Goal: Check status: Check status

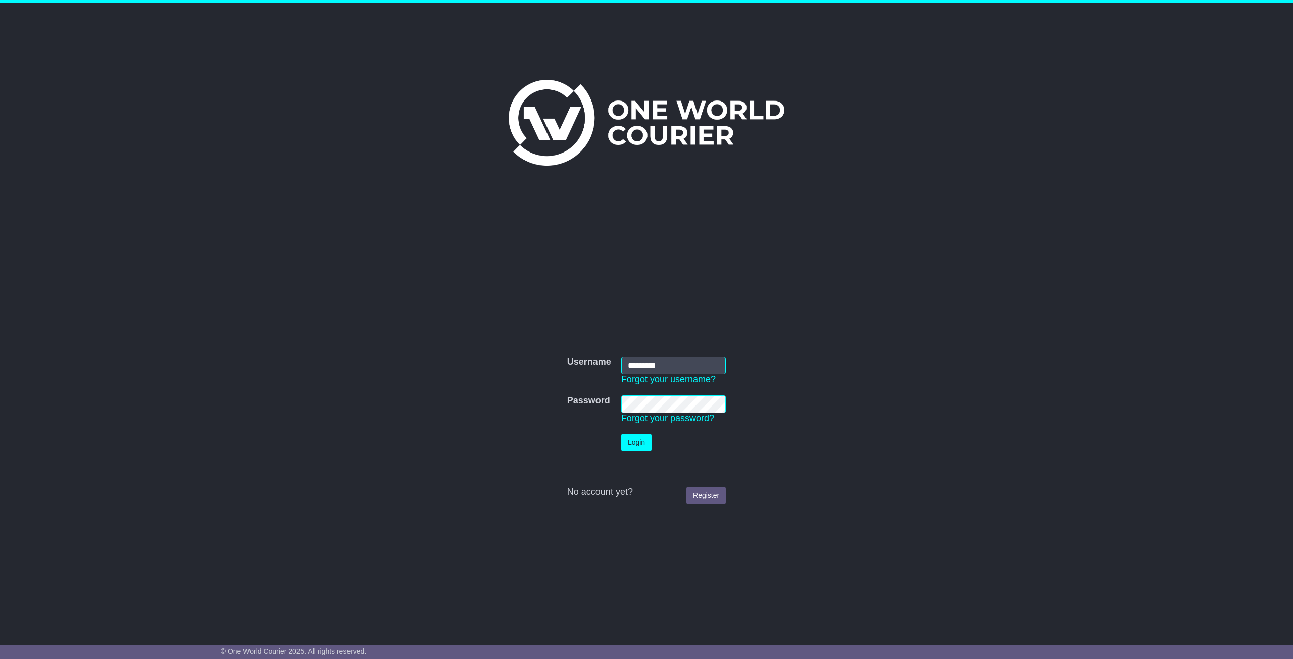
click button "Login" at bounding box center [636, 443] width 30 height 18
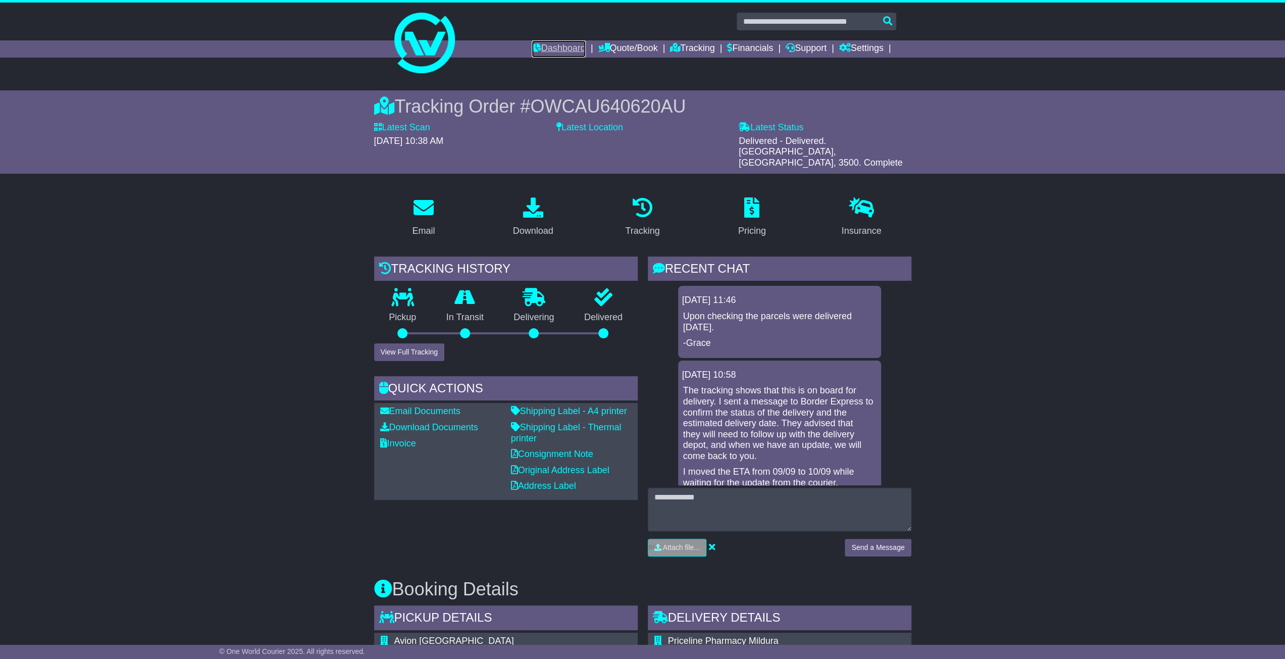
click at [563, 50] on link "Dashboard" at bounding box center [559, 48] width 54 height 17
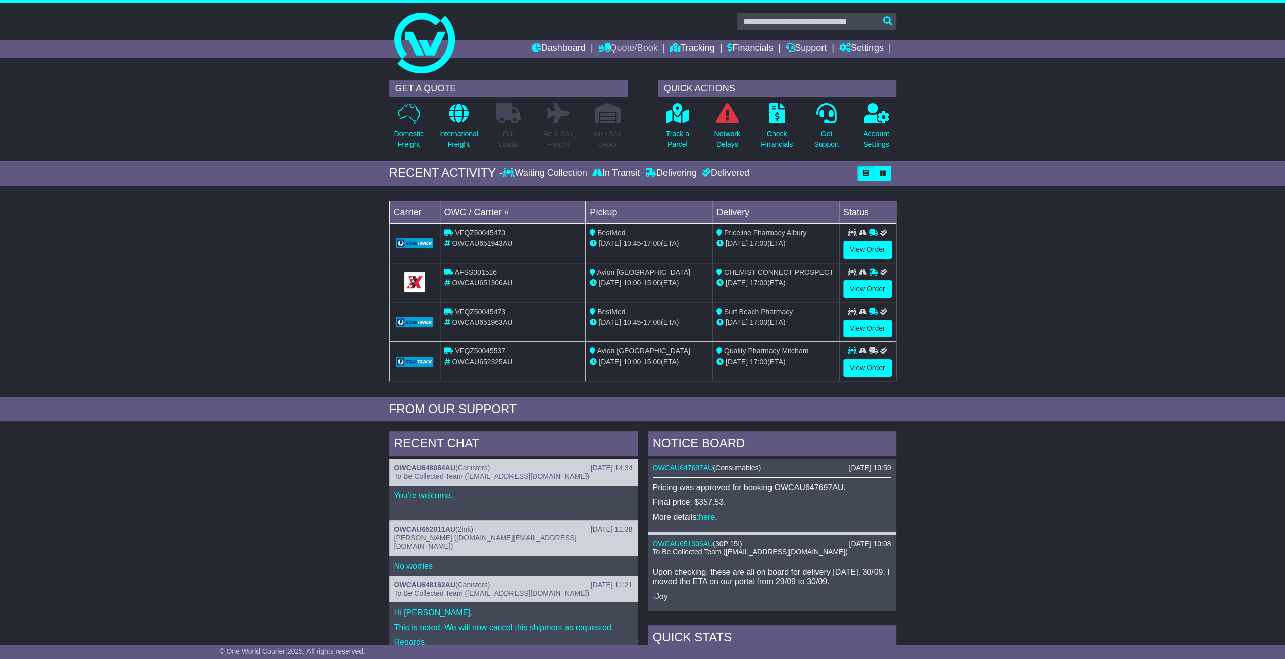
click at [625, 52] on link "Quote/Book" at bounding box center [628, 48] width 60 height 17
click at [689, 50] on link "Tracking" at bounding box center [692, 48] width 44 height 17
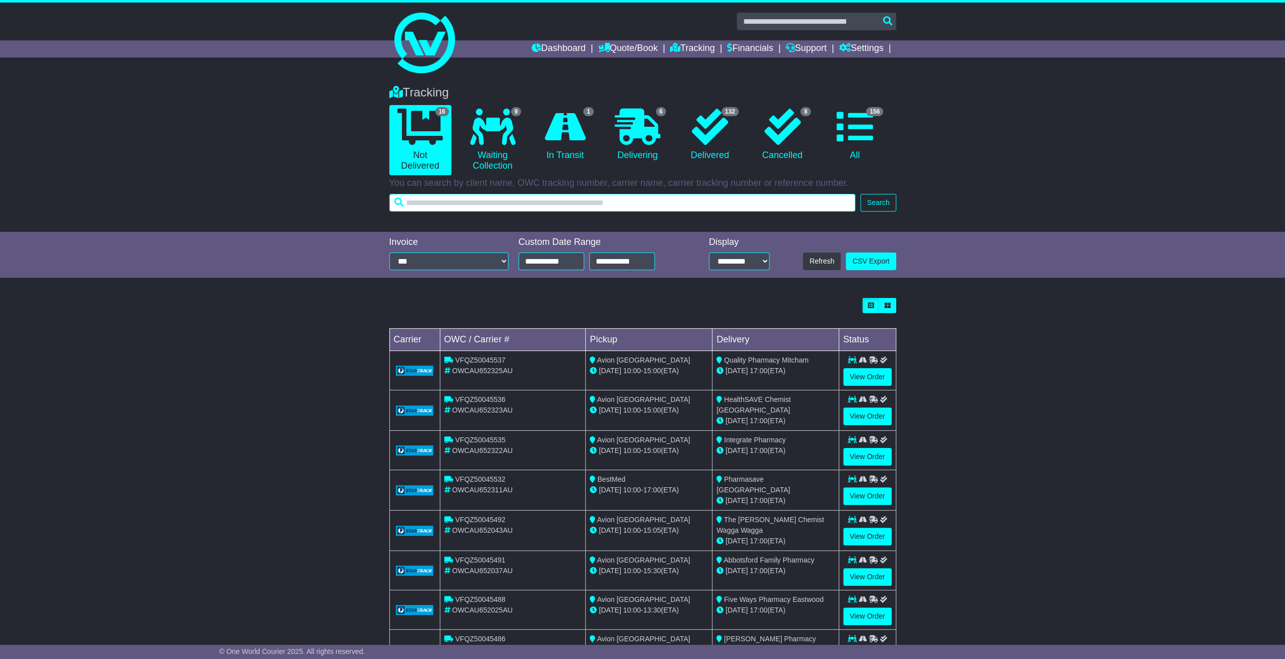
click at [608, 204] on input "text" at bounding box center [622, 203] width 467 height 18
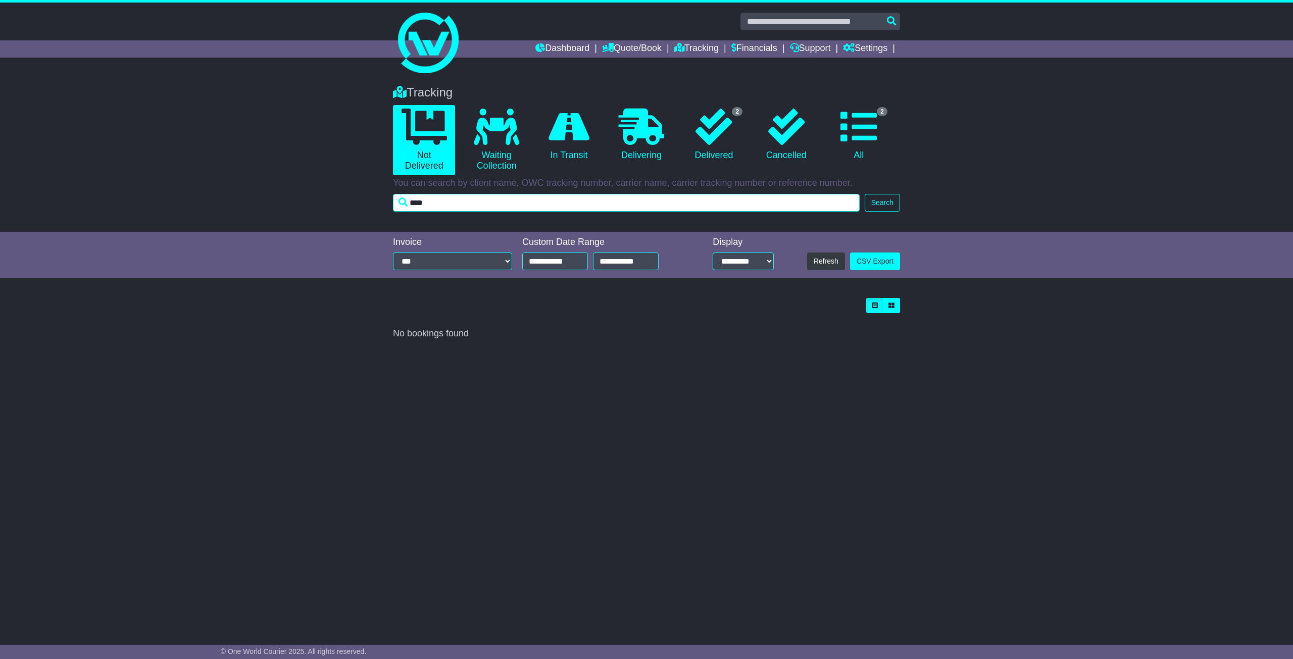
type input "****"
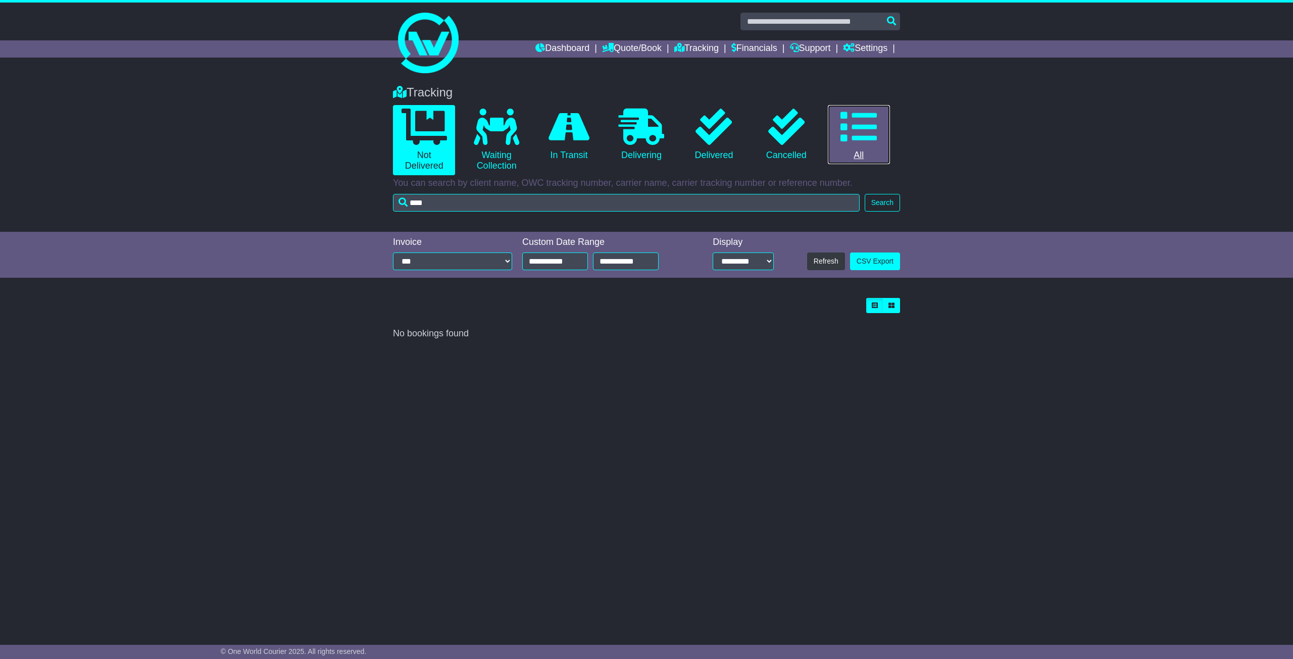
click at [863, 121] on icon at bounding box center [858, 127] width 36 height 36
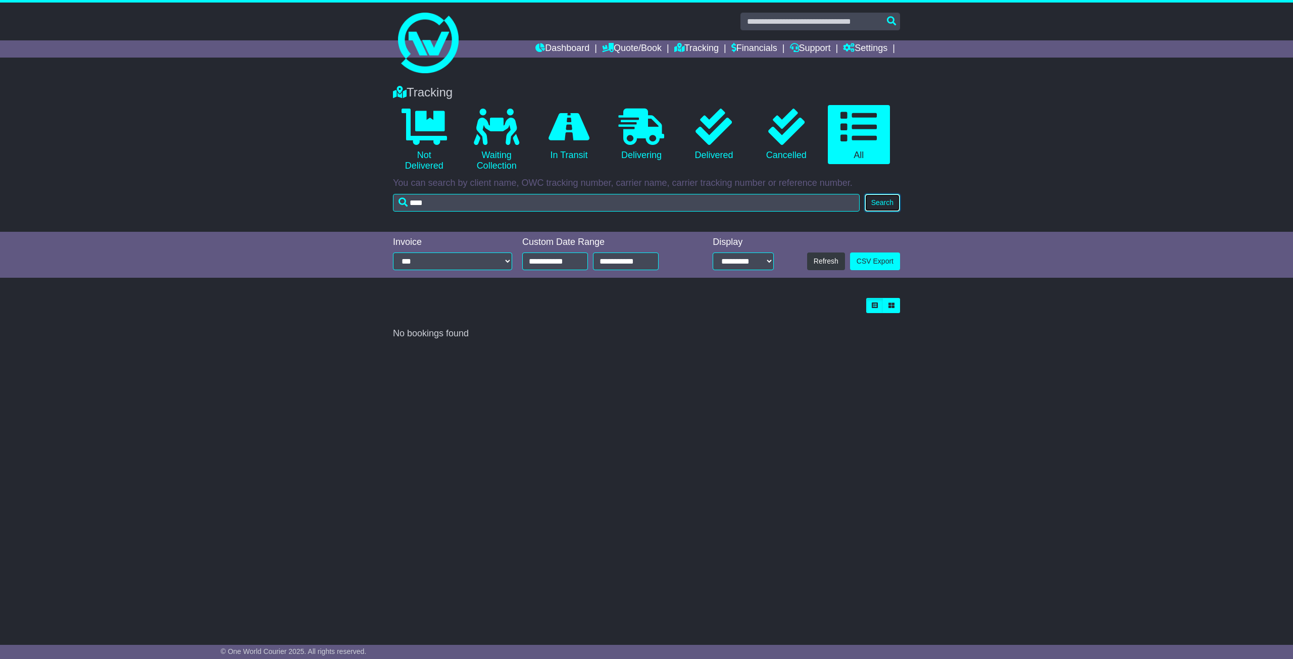
click at [891, 205] on button "Search" at bounding box center [881, 203] width 35 height 18
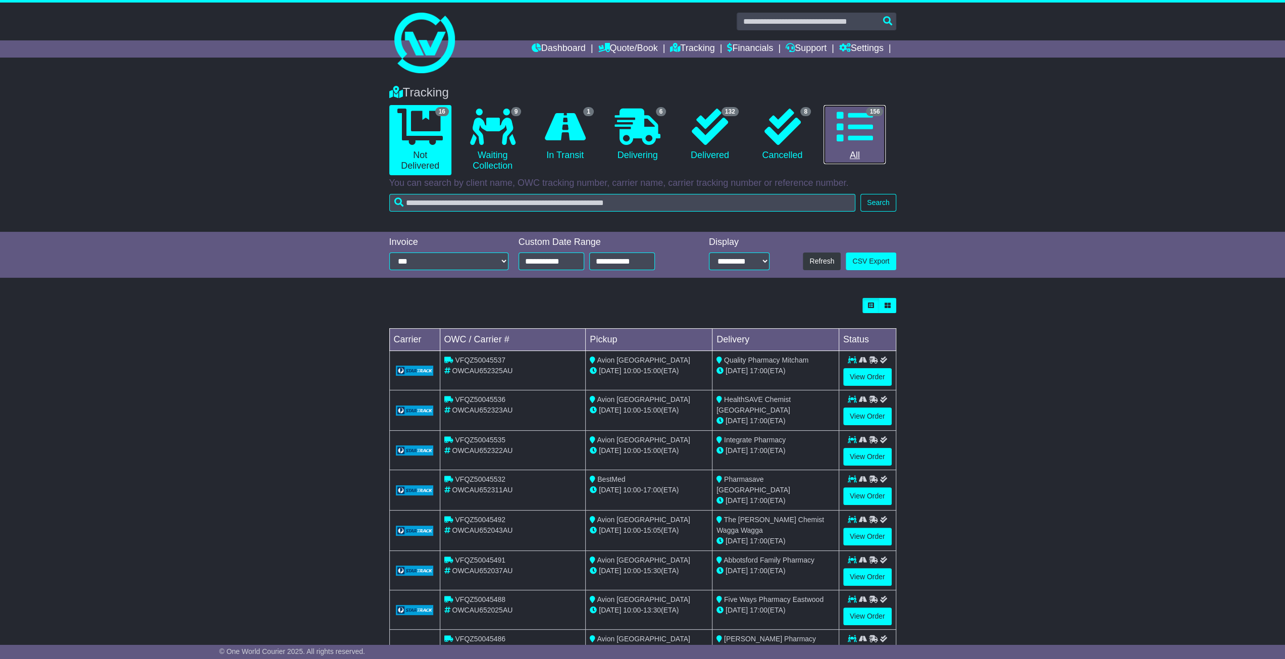
click at [848, 131] on icon at bounding box center [855, 127] width 36 height 36
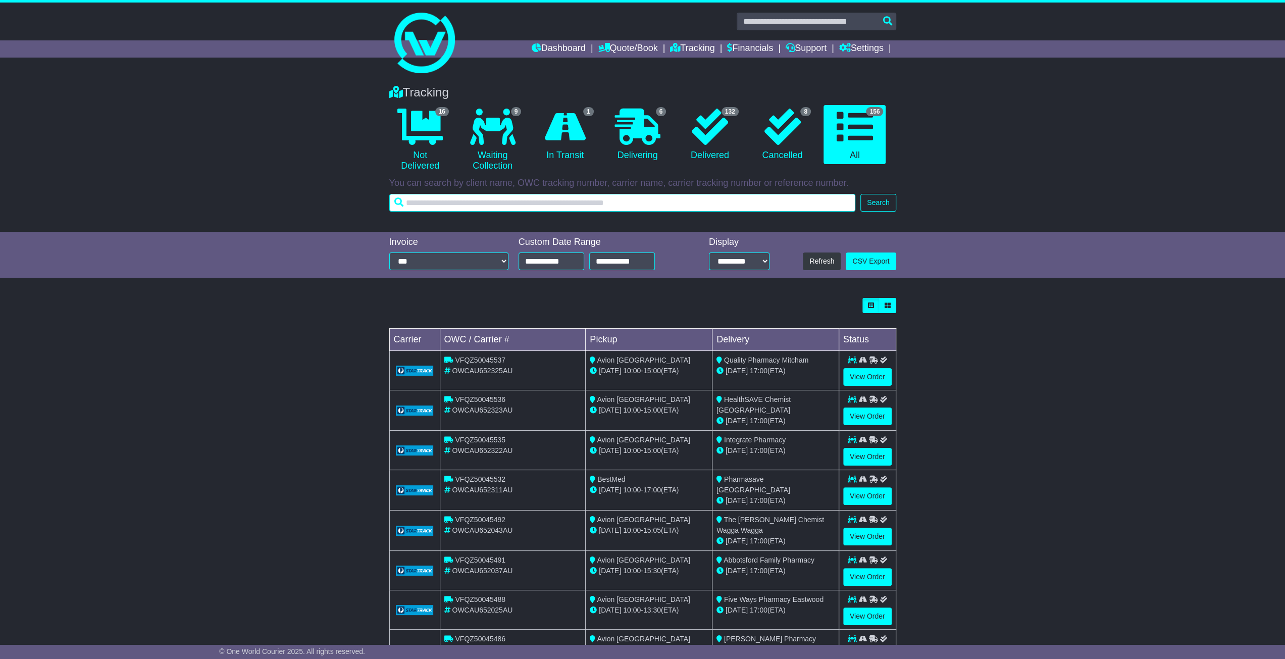
click at [663, 202] on input "text" at bounding box center [622, 203] width 467 height 18
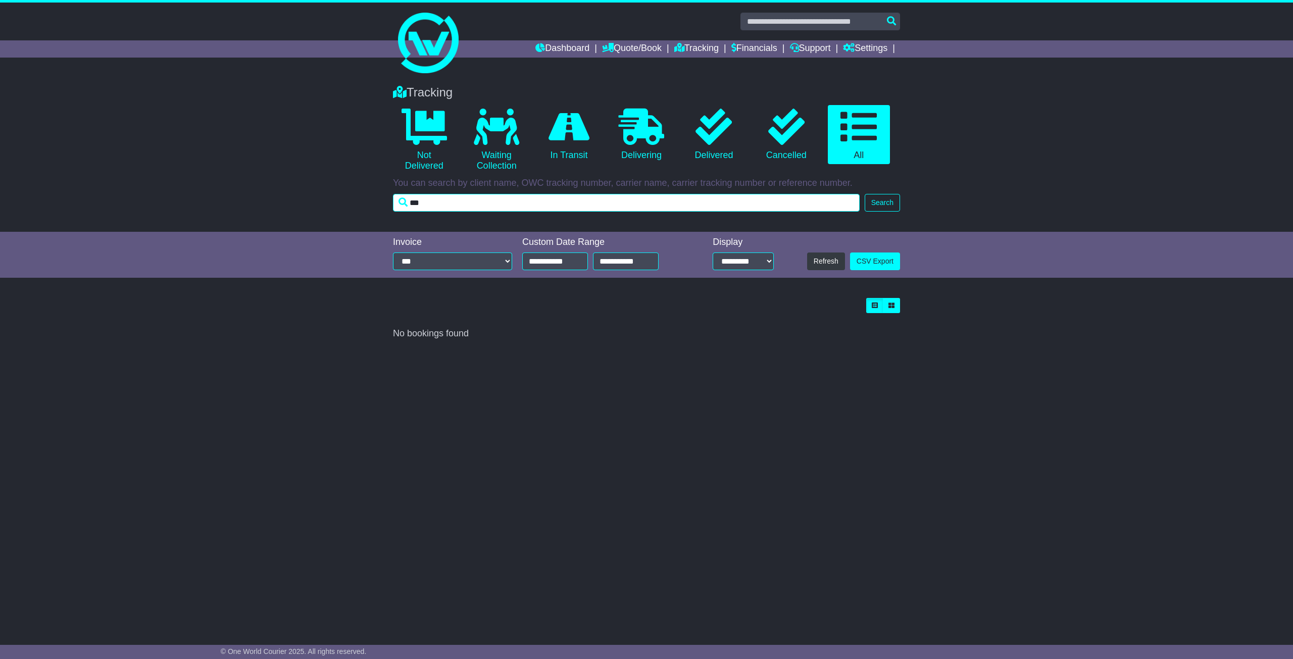
type input "***"
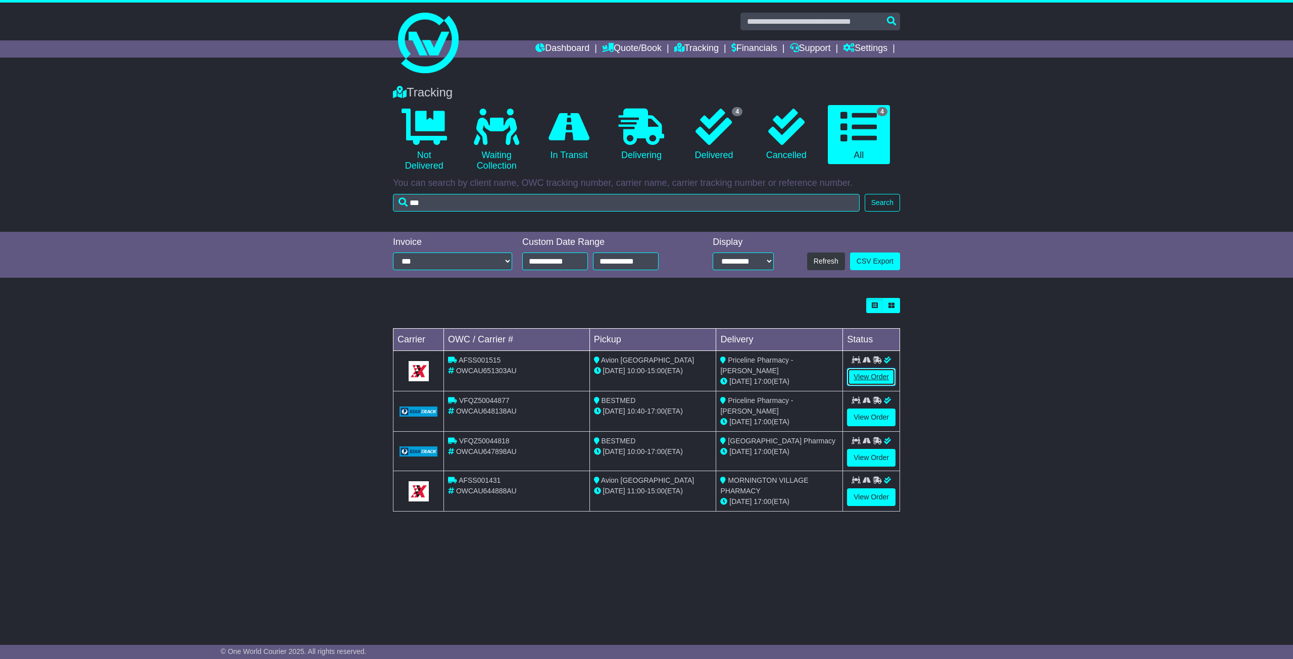
click at [865, 380] on link "View Order" at bounding box center [871, 377] width 48 height 18
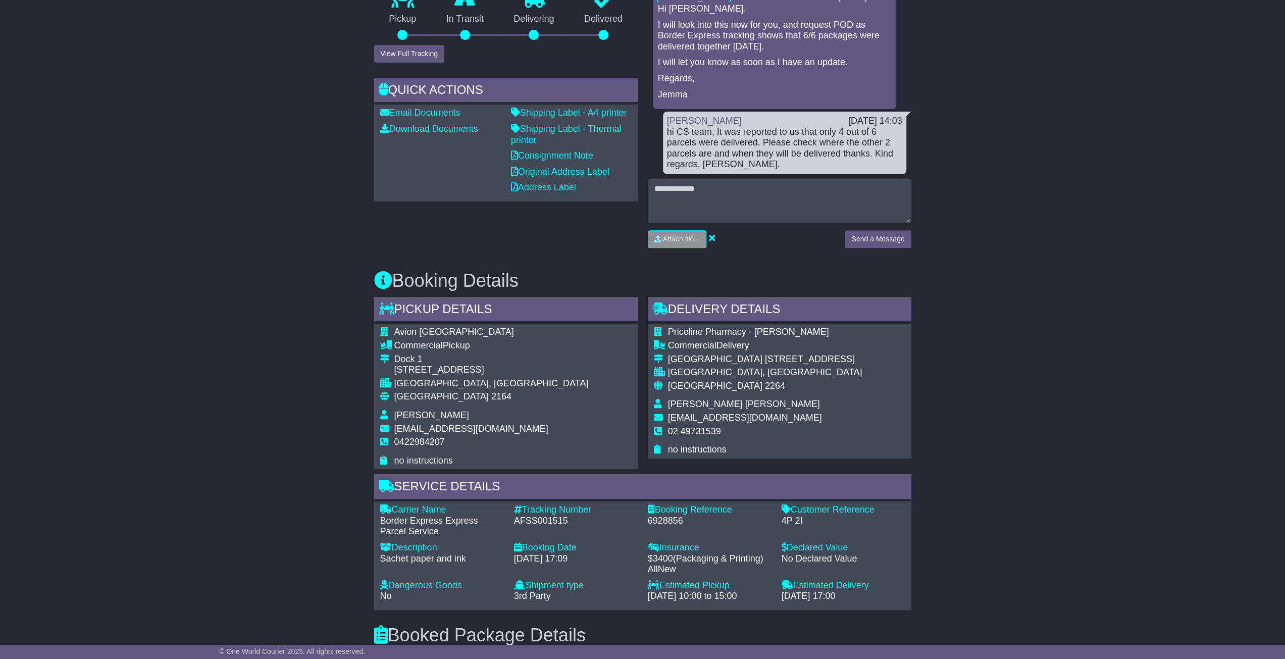
scroll to position [303, 0]
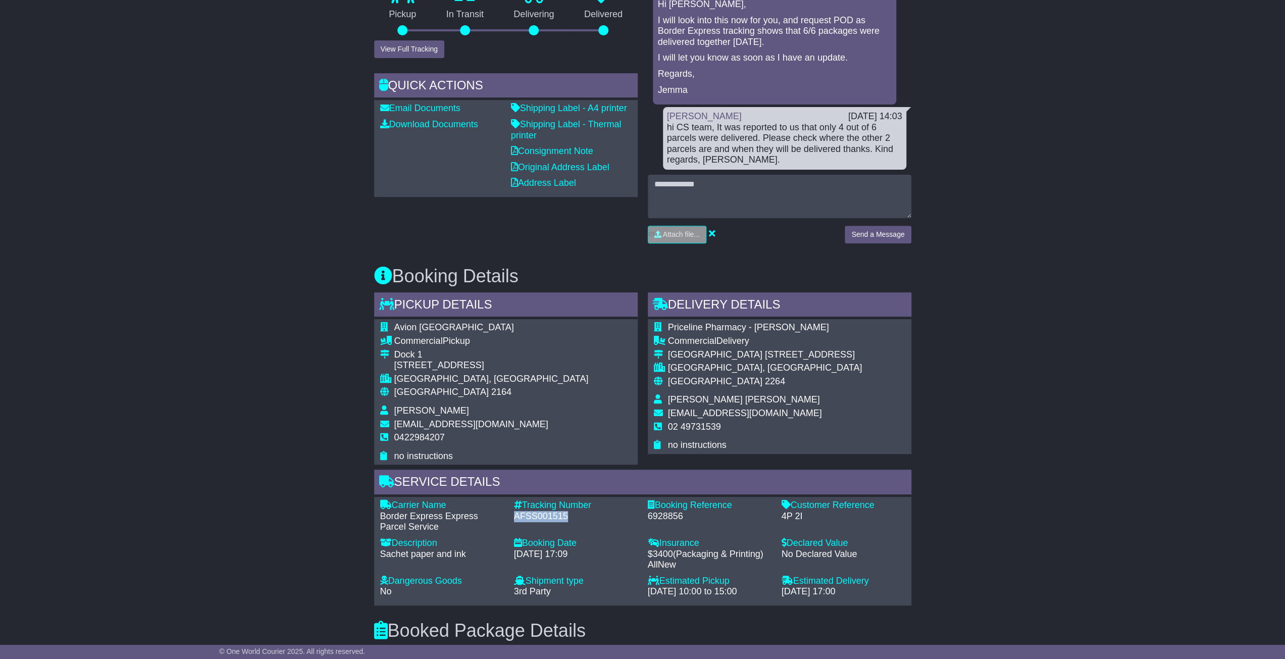
drag, startPoint x: 564, startPoint y: 503, endPoint x: 510, endPoint y: 504, distance: 53.5
click at [510, 504] on div "Tracking Number - AFSS001515" at bounding box center [576, 516] width 134 height 33
copy div "AFSS001515"
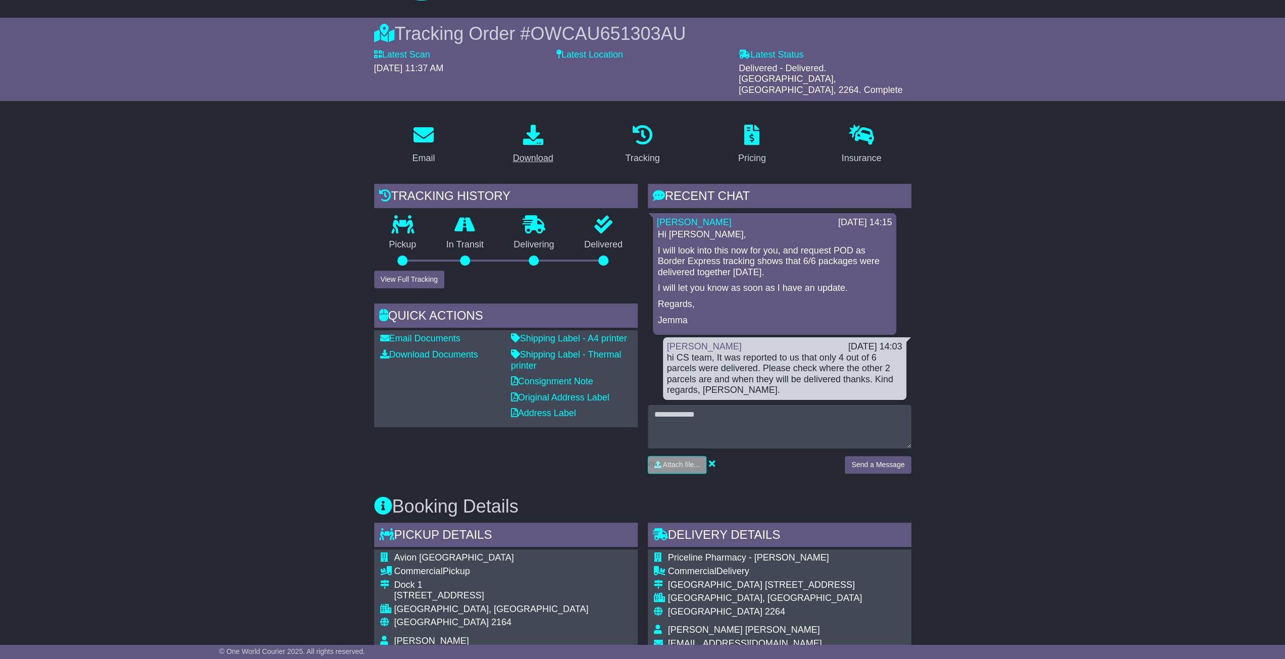
scroll to position [50, 0]
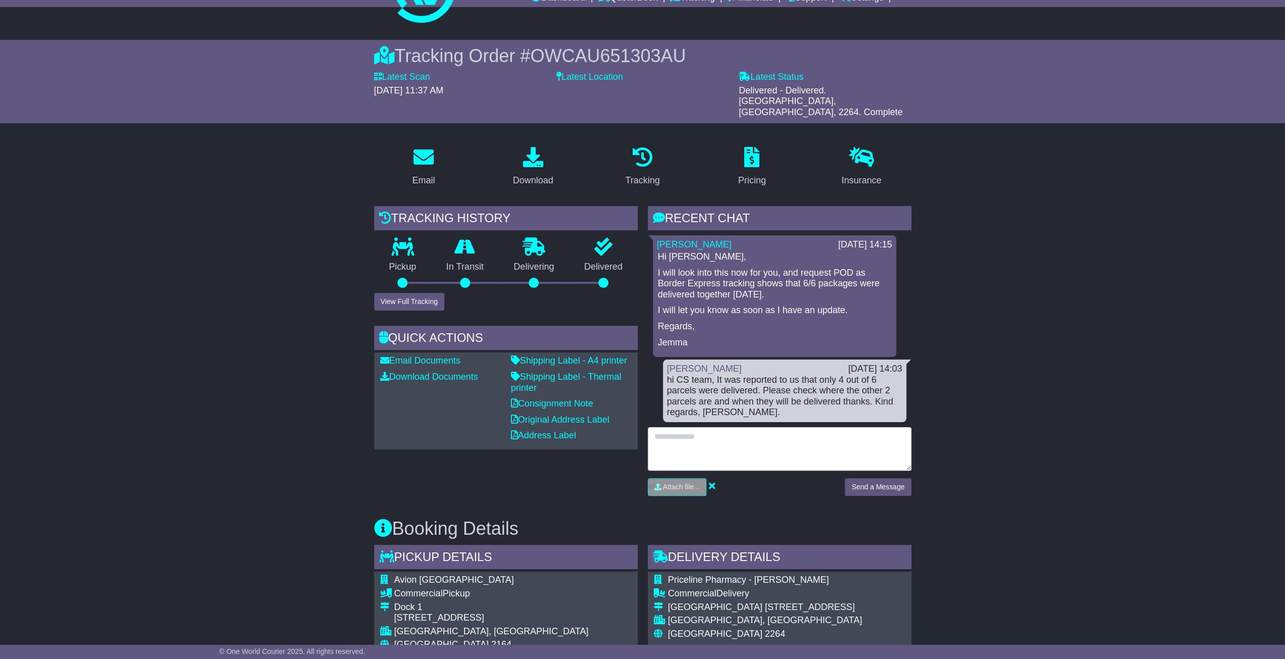
click at [782, 427] on textarea at bounding box center [780, 448] width 264 height 43
type textarea "**********"
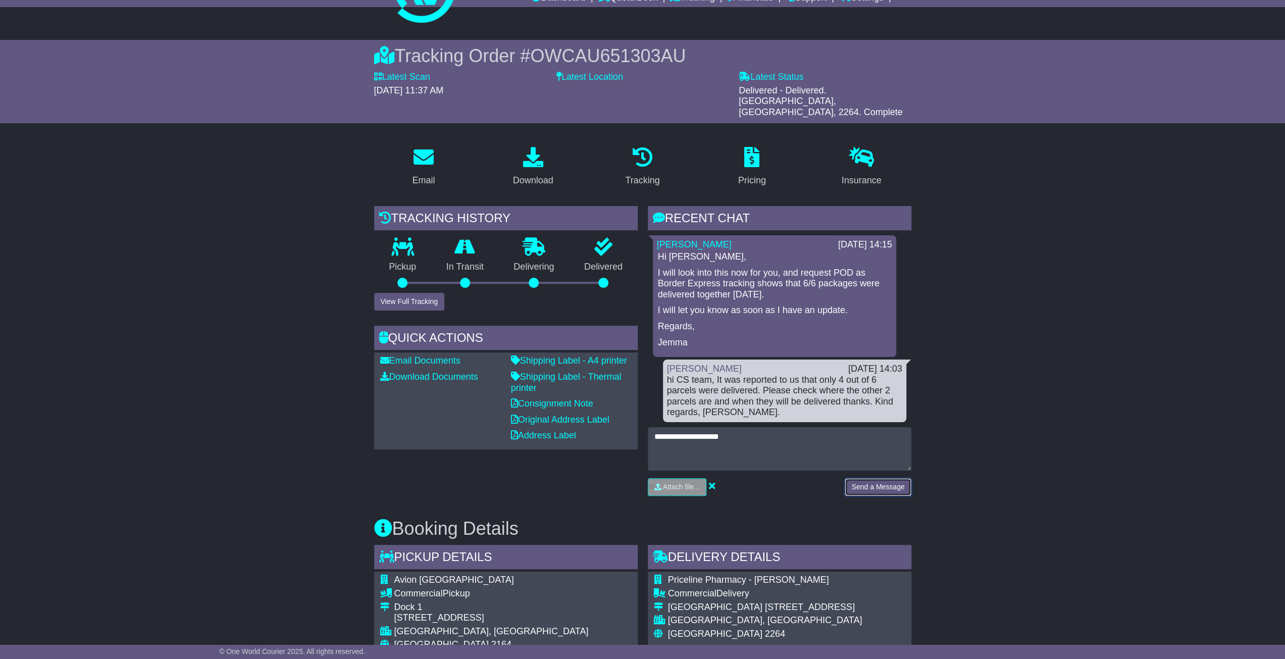
click at [878, 480] on button "Send a Message" at bounding box center [878, 487] width 66 height 18
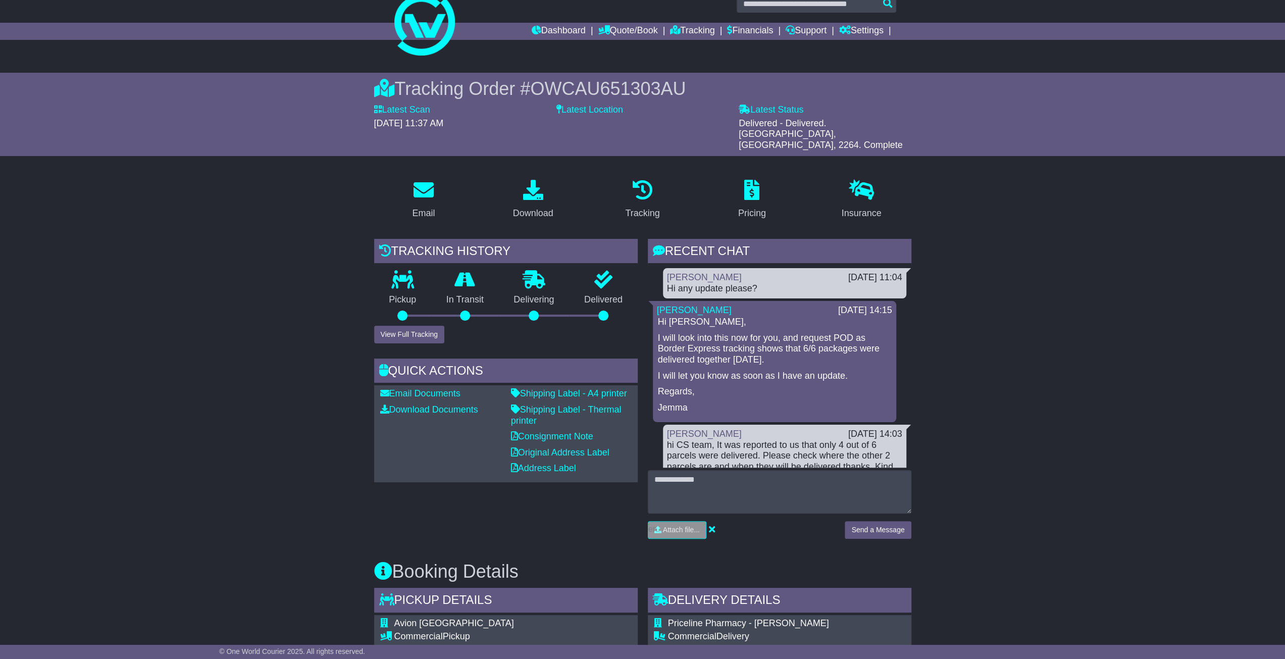
scroll to position [0, 0]
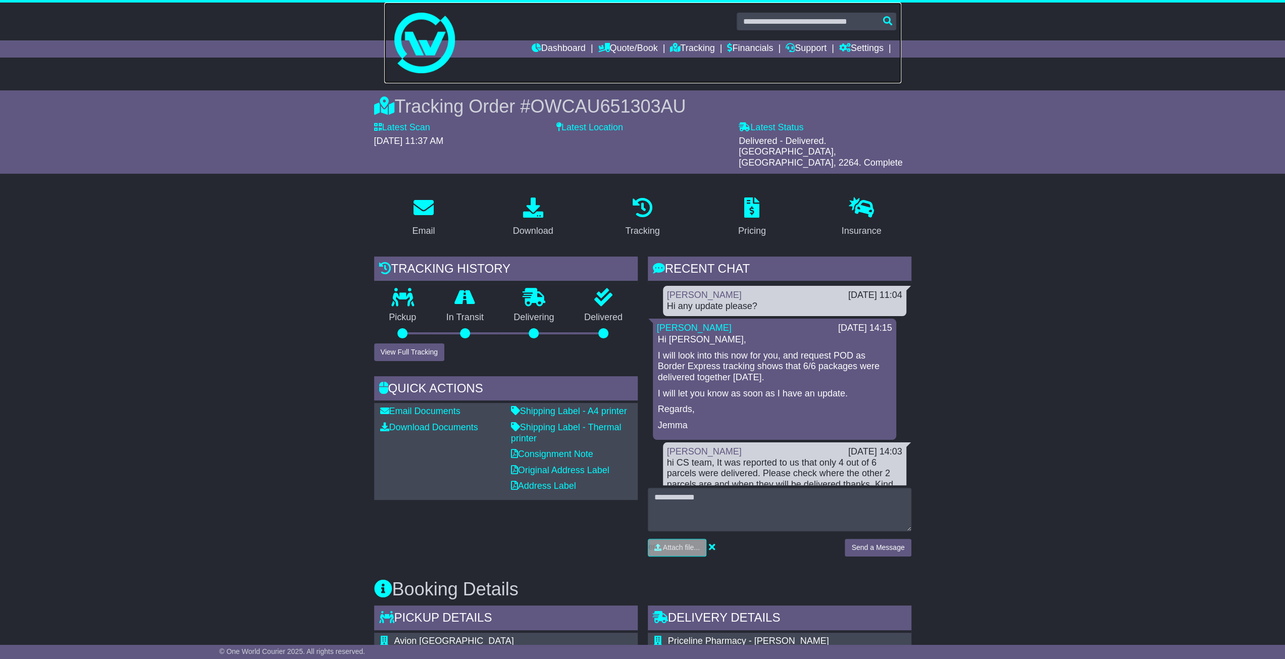
click at [548, 40] on link at bounding box center [642, 43] width 517 height 81
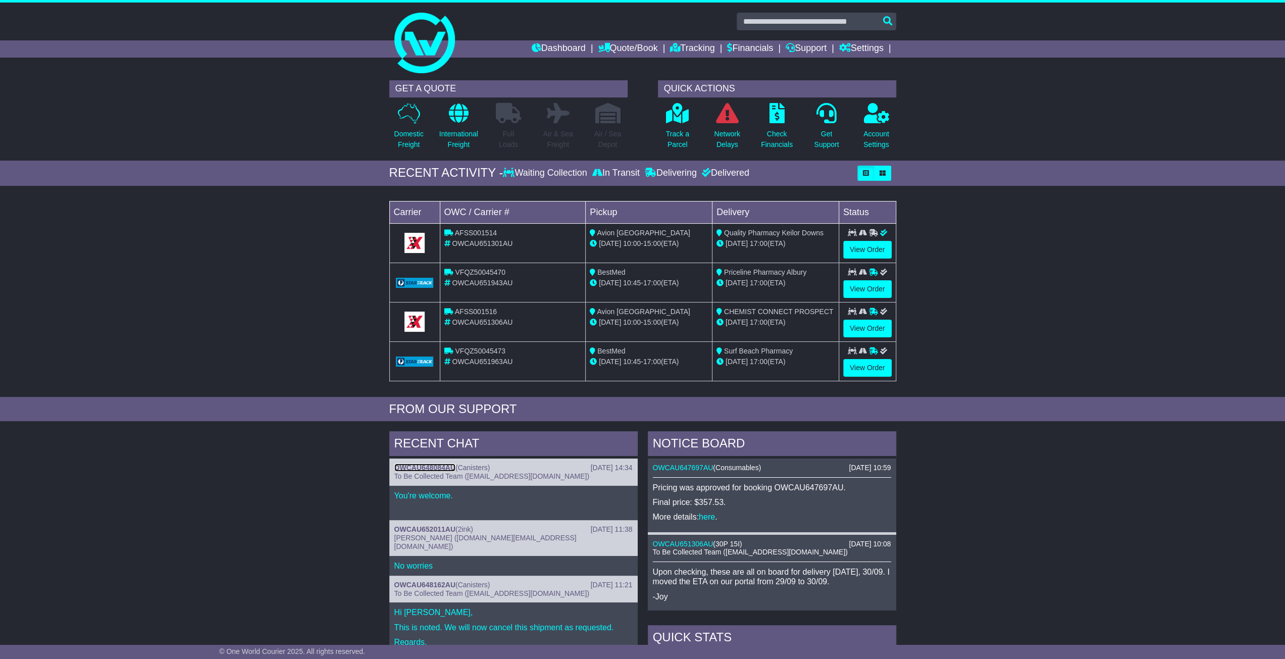
click at [441, 463] on link "OWCAU648084AU" at bounding box center [424, 467] width 61 height 8
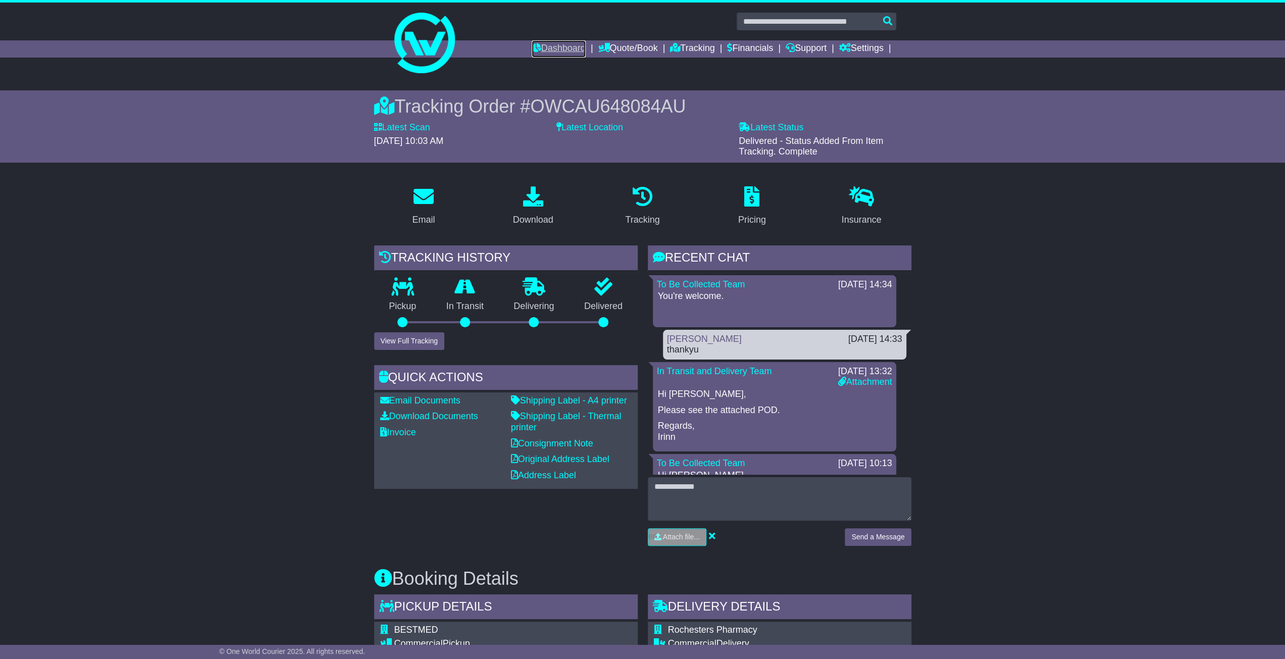
click at [571, 51] on link "Dashboard" at bounding box center [559, 48] width 54 height 17
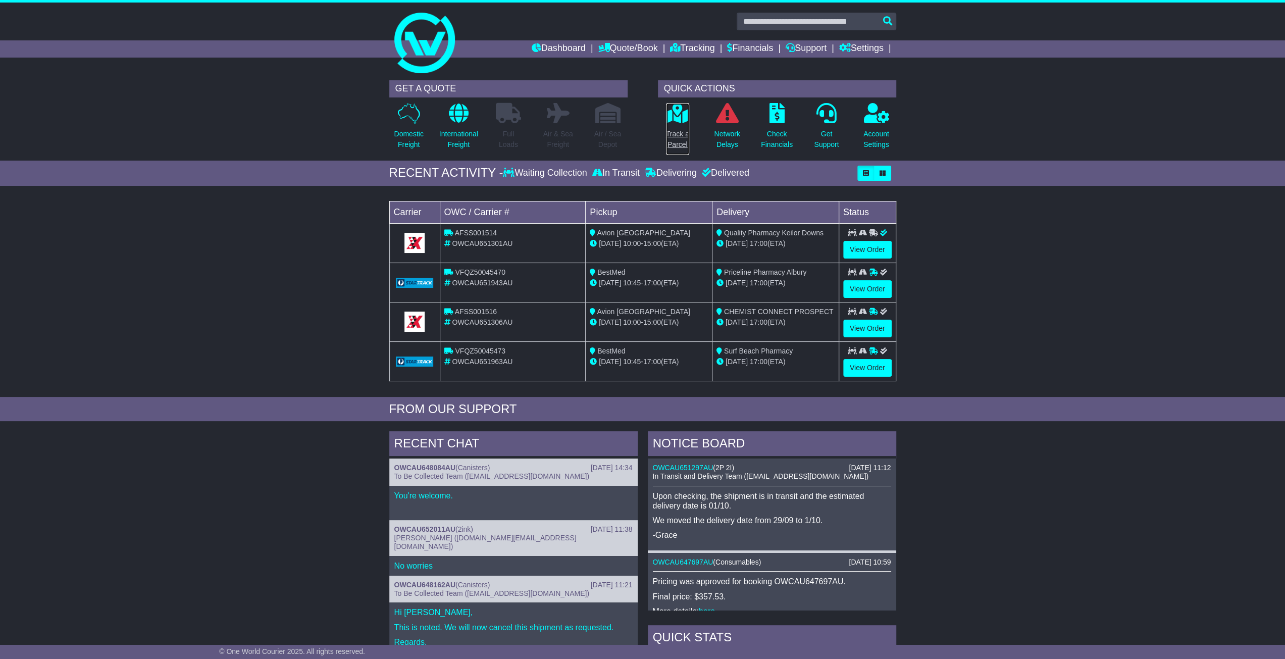
click at [669, 115] on icon at bounding box center [677, 113] width 23 height 20
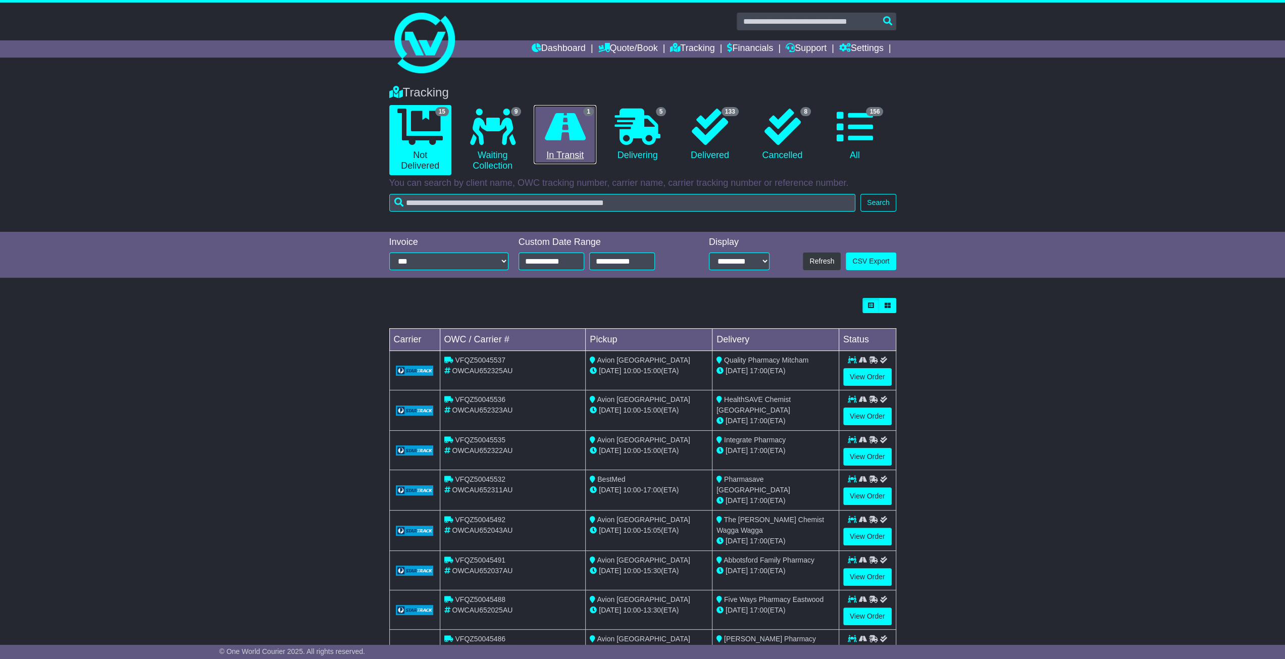
click at [578, 149] on link "1 In Transit" at bounding box center [565, 135] width 62 height 60
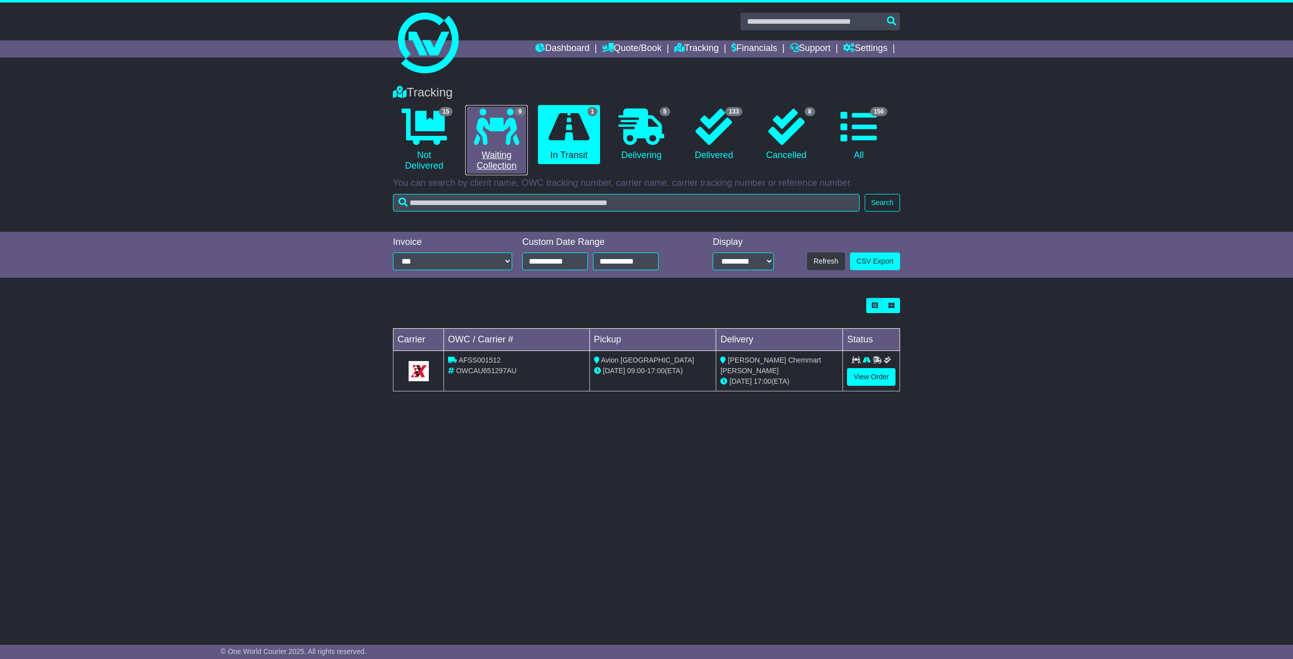
click at [508, 157] on link "9 Waiting Collection" at bounding box center [496, 140] width 62 height 70
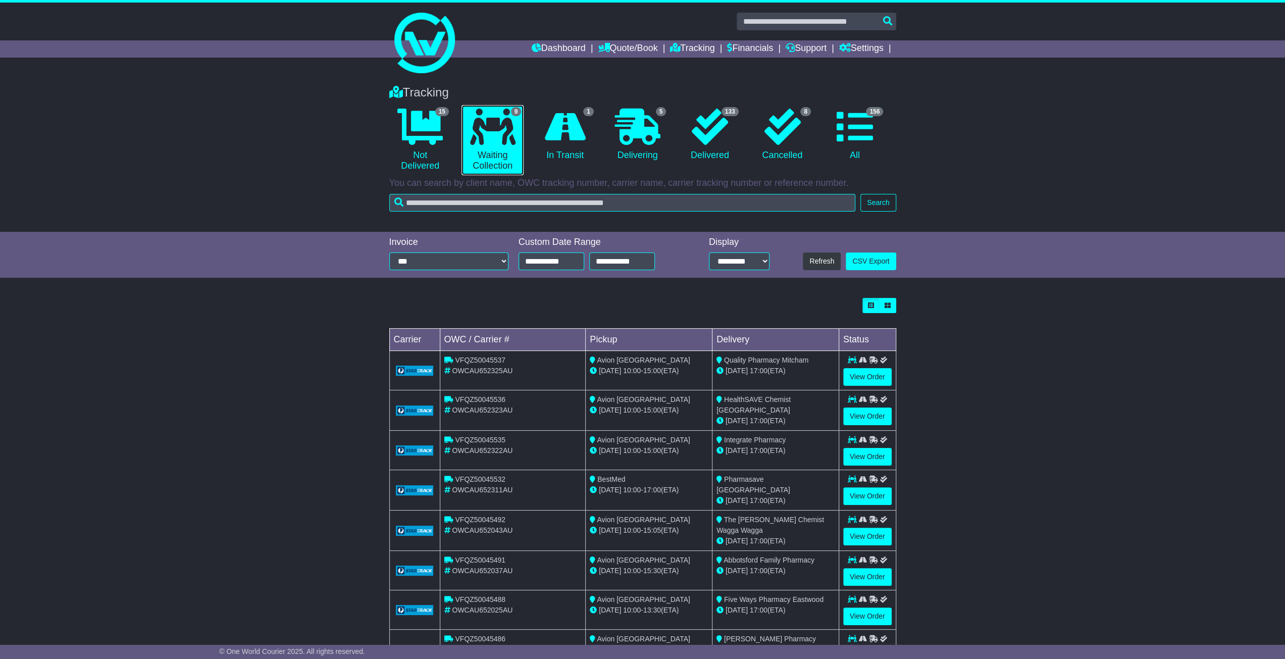
scroll to position [82, 0]
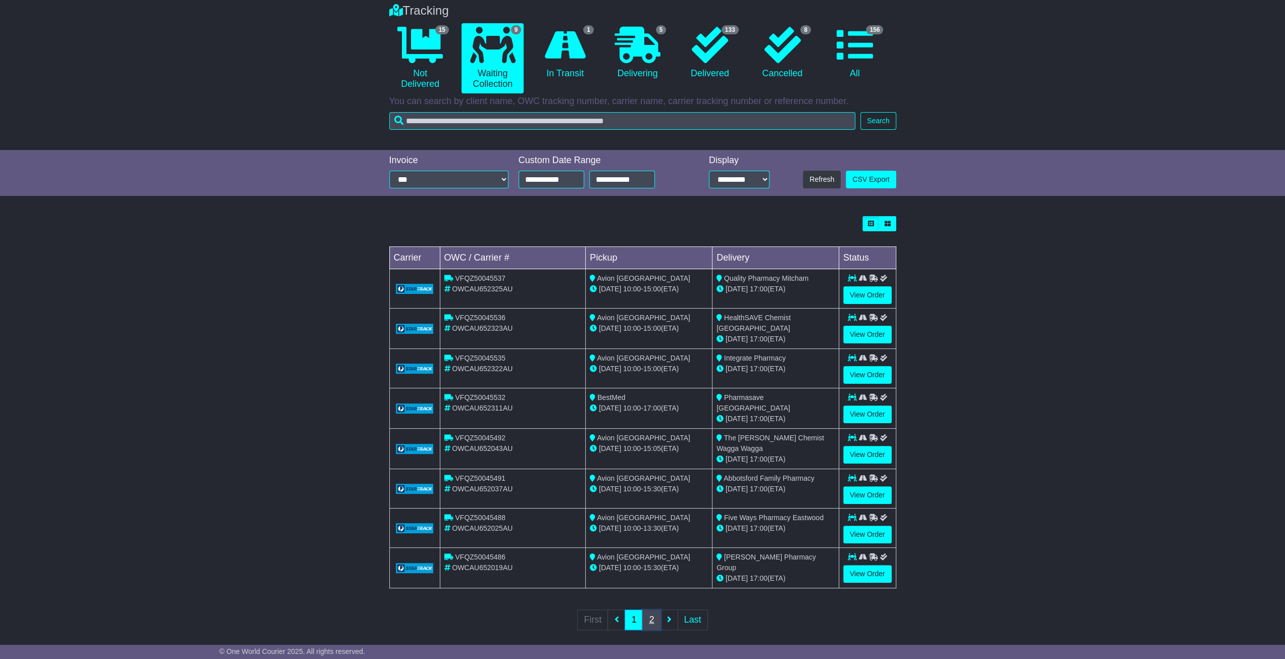
click at [650, 609] on link "2" at bounding box center [651, 619] width 18 height 21
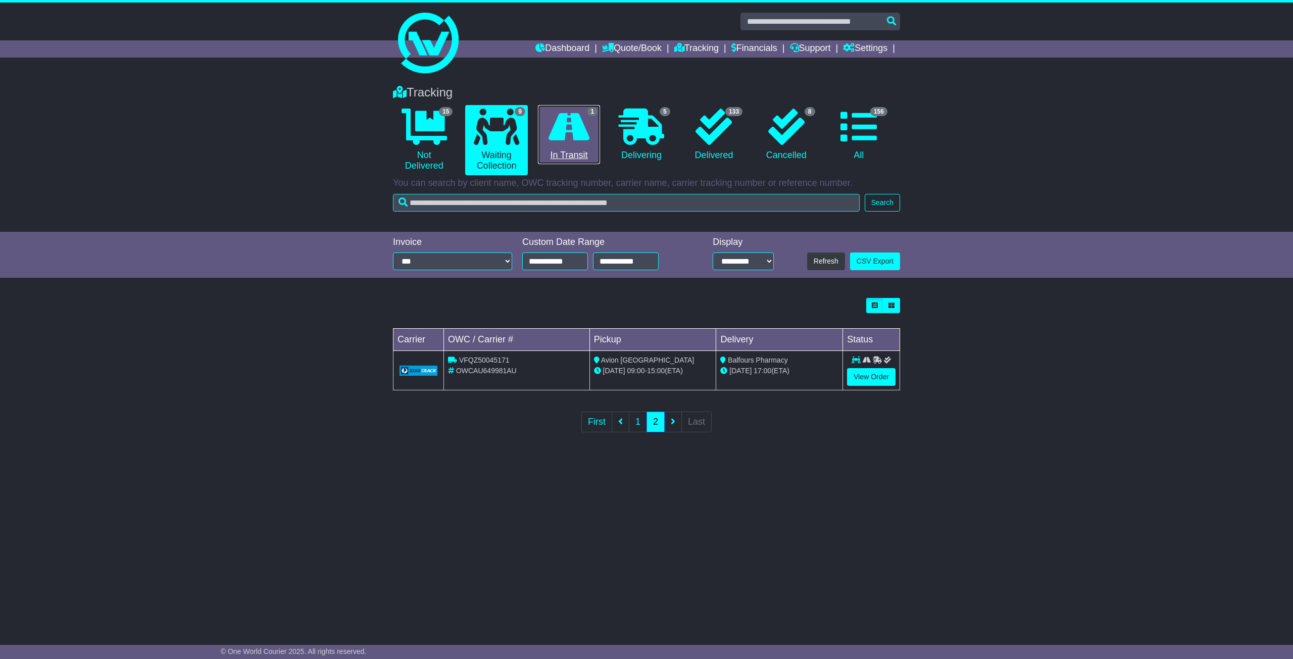
click at [597, 121] on link "1 In Transit" at bounding box center [569, 135] width 62 height 60
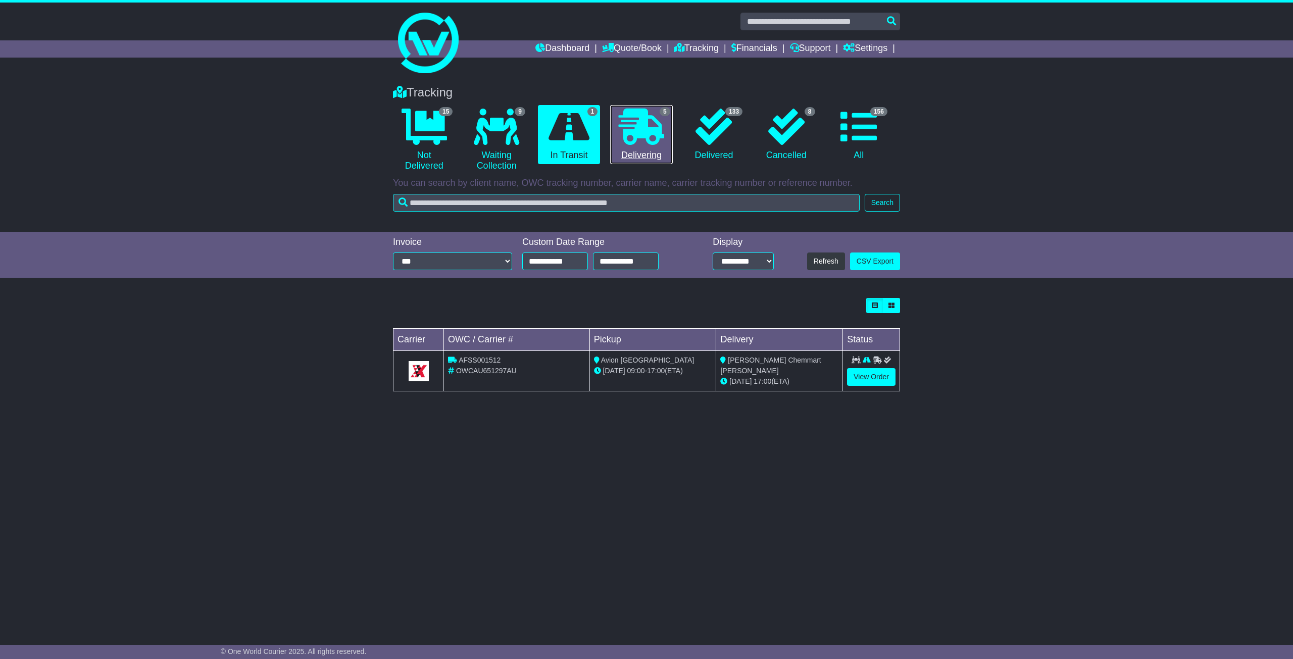
click at [661, 132] on icon at bounding box center [640, 127] width 45 height 36
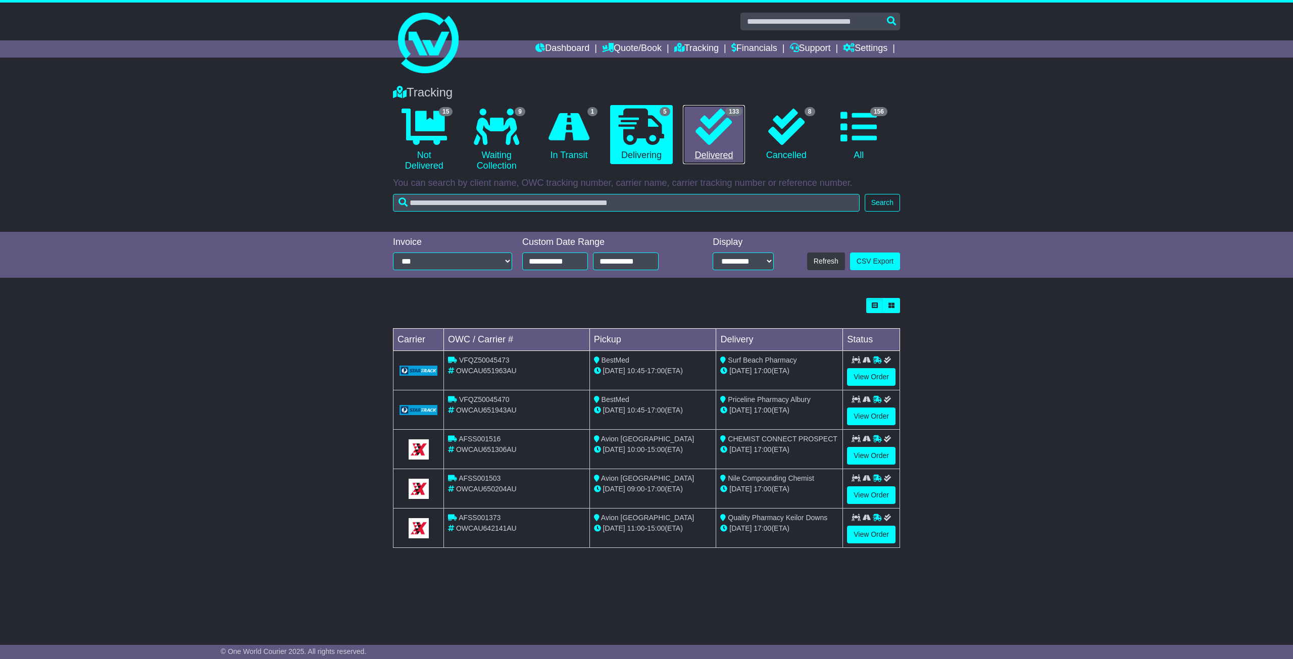
click at [723, 145] on link "133 Delivered" at bounding box center [714, 135] width 62 height 60
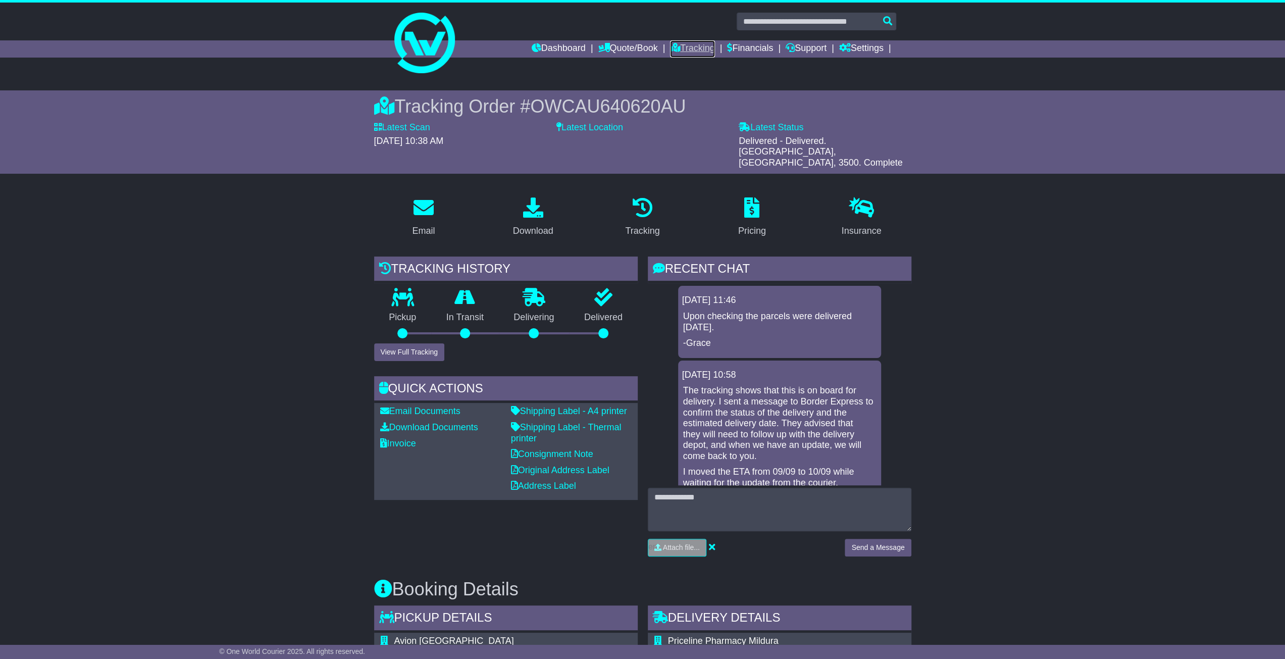
click at [686, 52] on link "Tracking" at bounding box center [692, 48] width 44 height 17
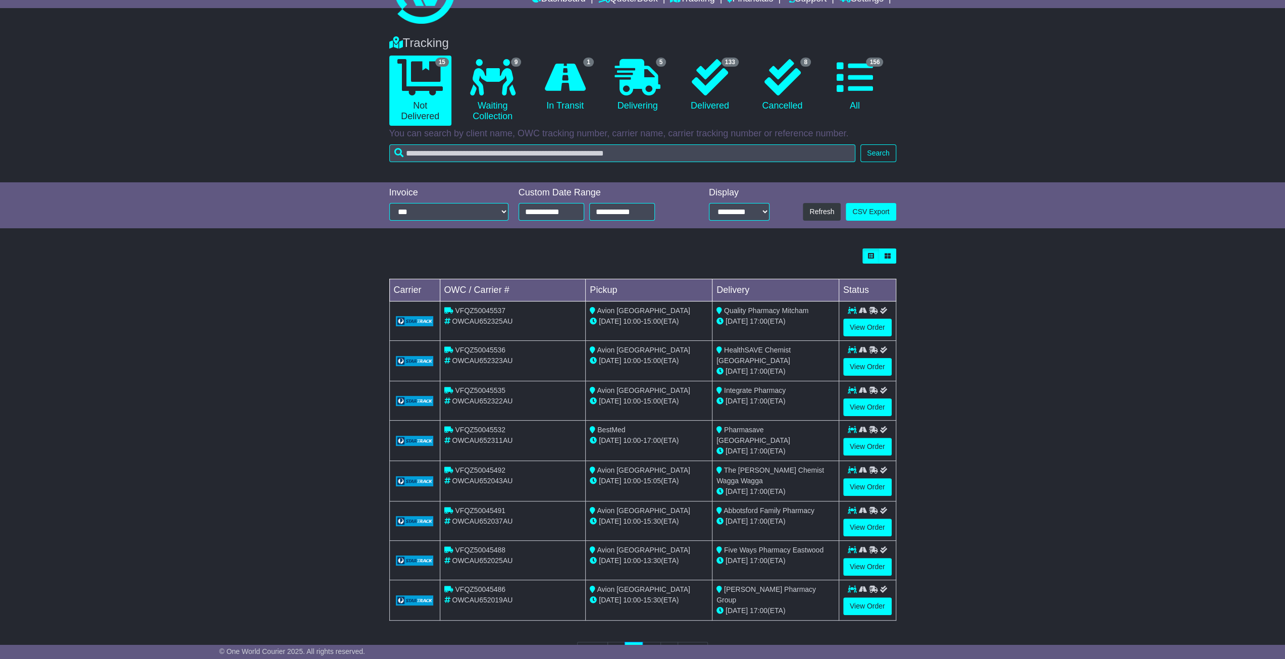
scroll to position [50, 0]
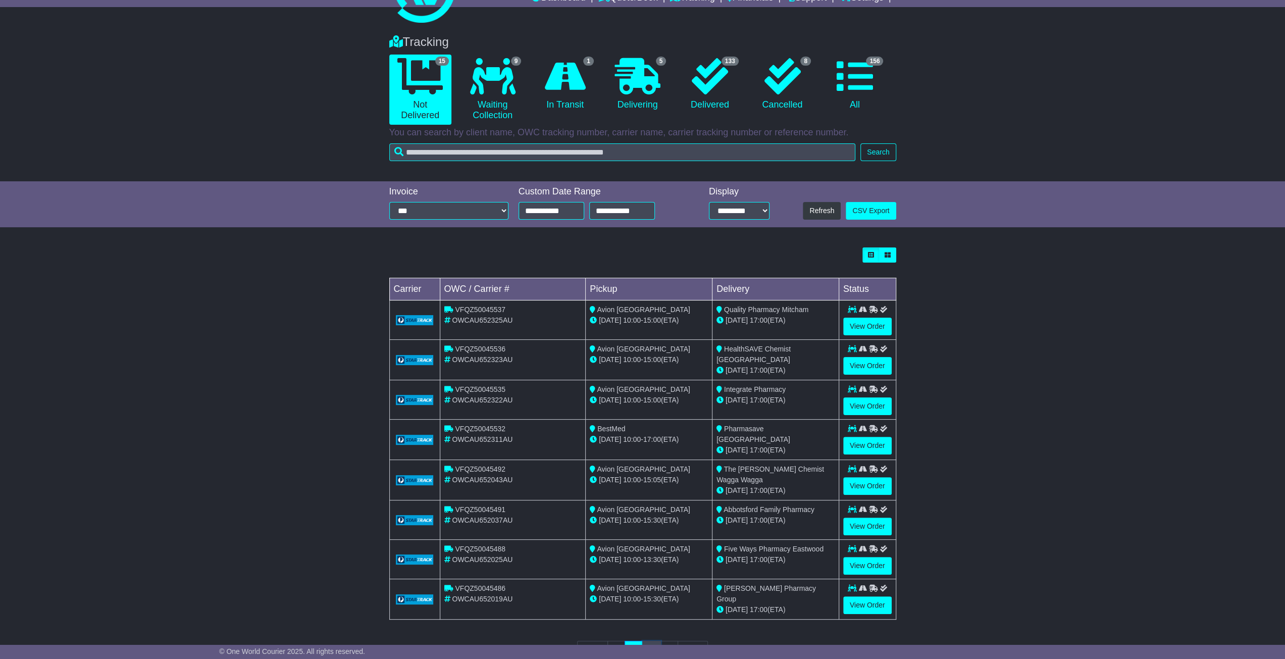
click at [652, 641] on link "2" at bounding box center [651, 651] width 18 height 21
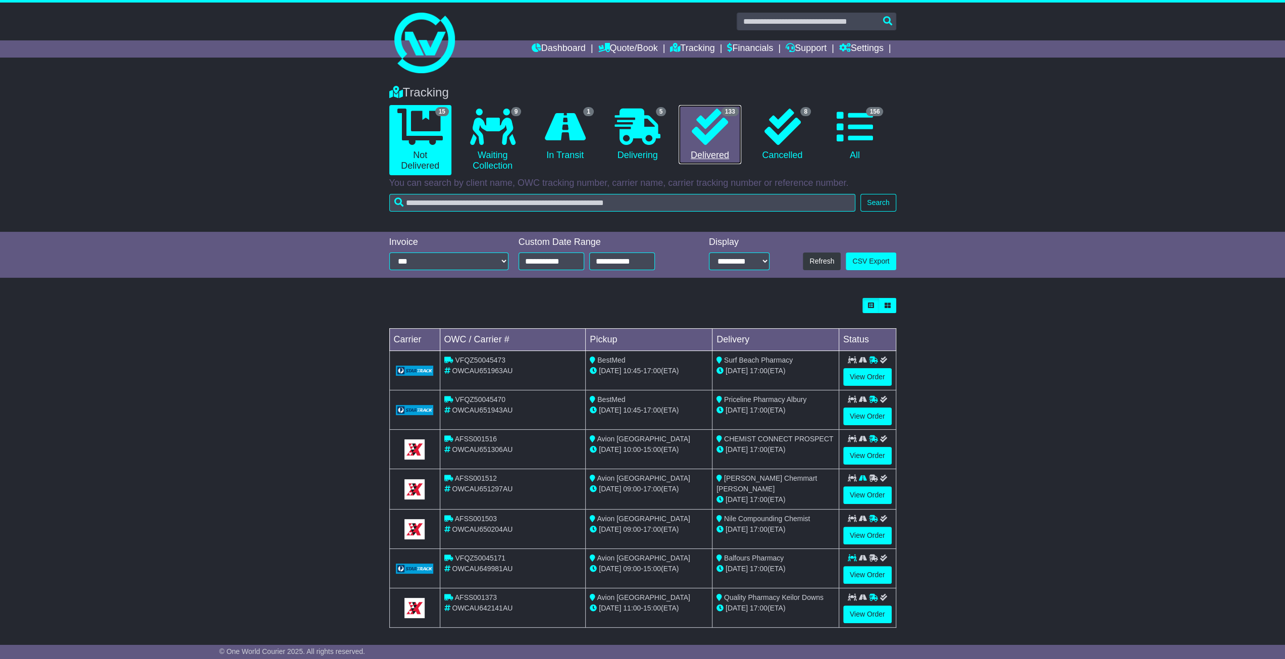
click at [693, 139] on icon at bounding box center [710, 127] width 36 height 36
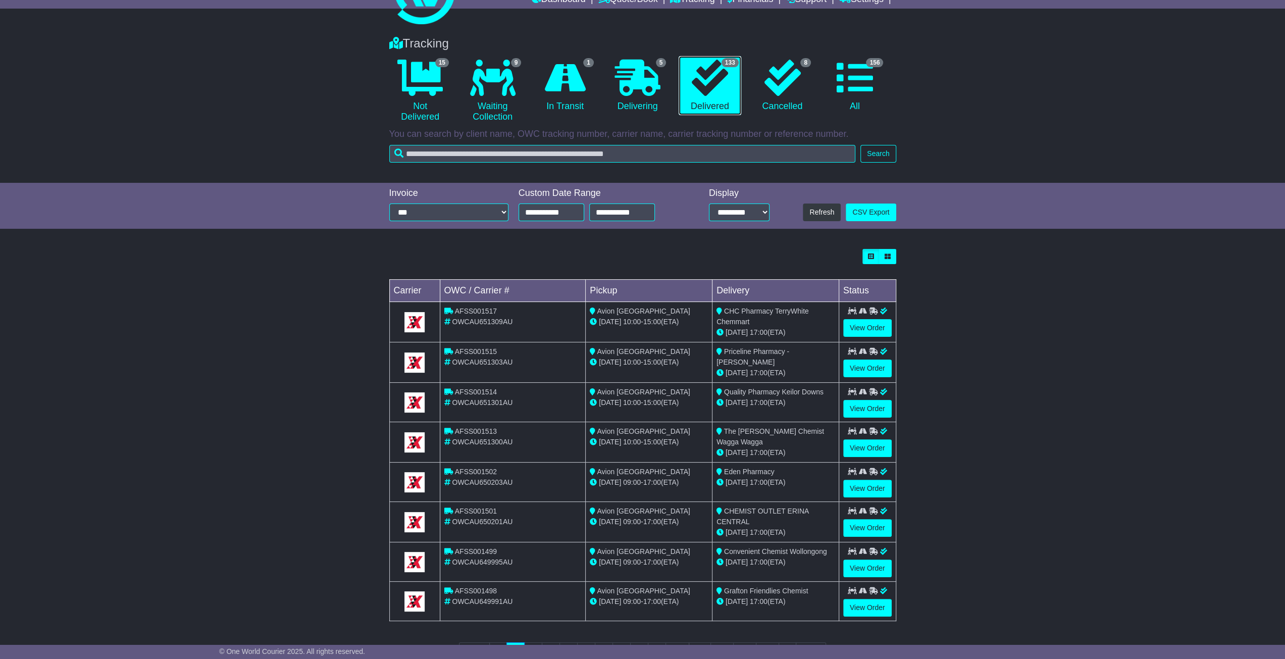
scroll to position [50, 0]
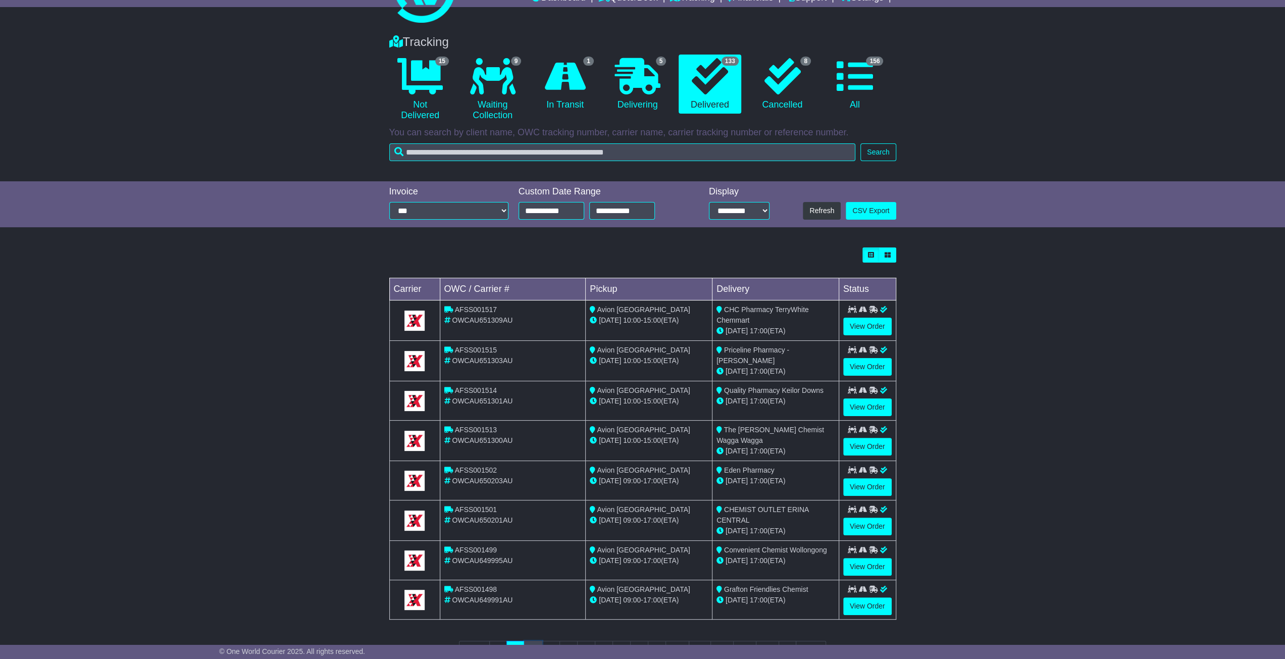
click at [541, 641] on link "2" at bounding box center [533, 651] width 18 height 21
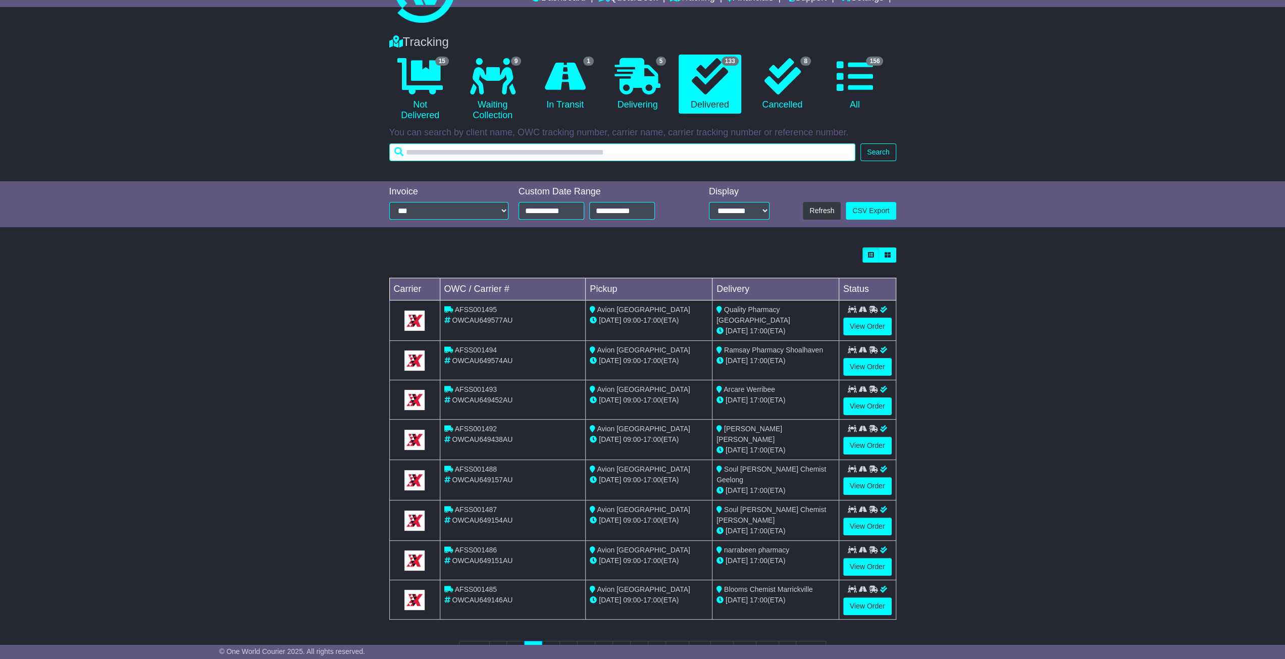
click at [634, 148] on input "text" at bounding box center [622, 152] width 467 height 18
type input "******"
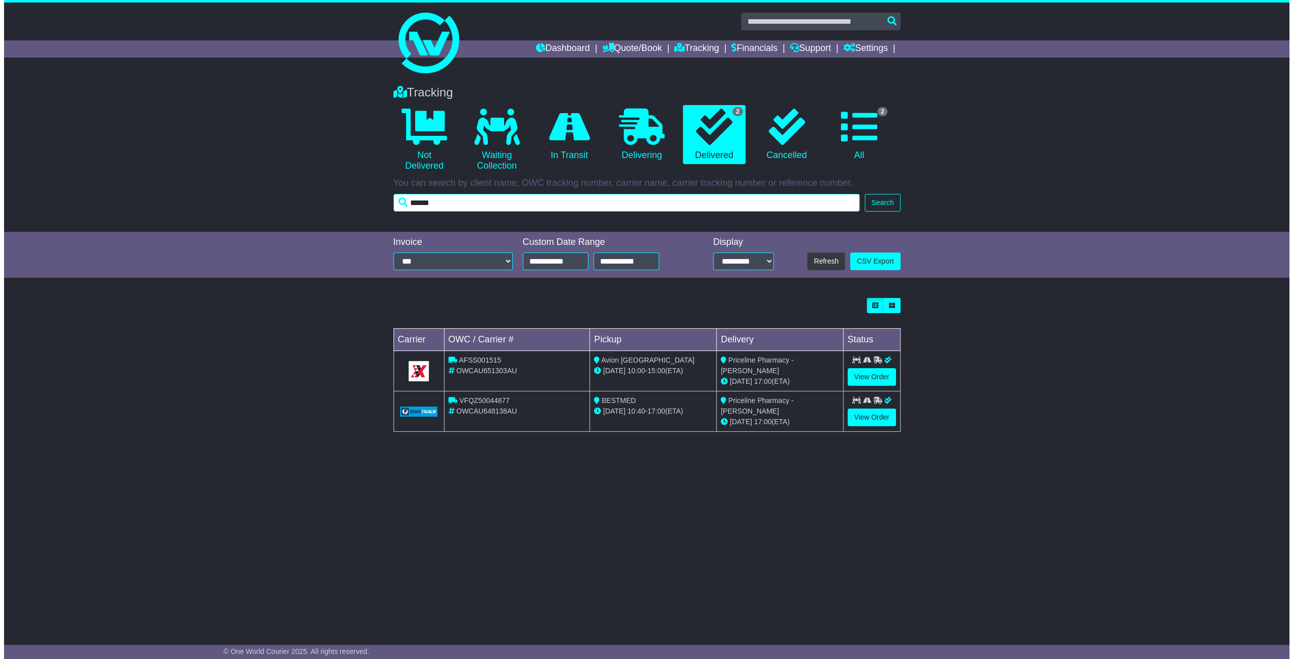
scroll to position [0, 0]
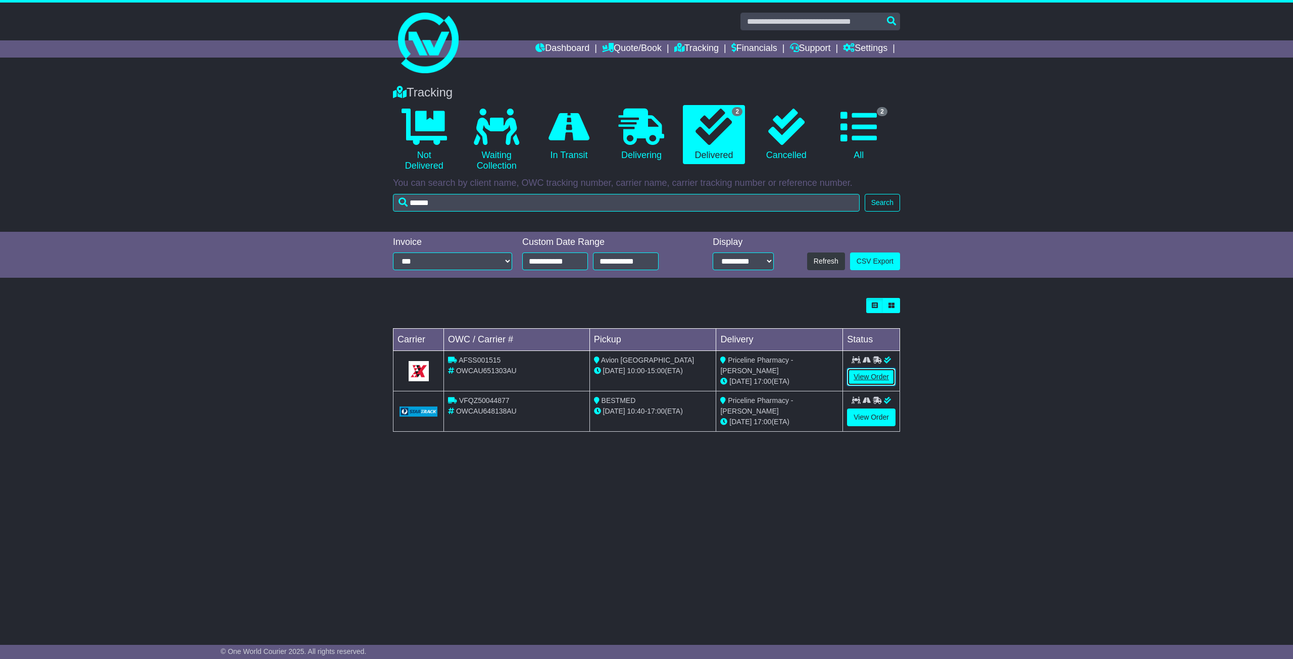
click at [869, 380] on link "View Order" at bounding box center [871, 377] width 48 height 18
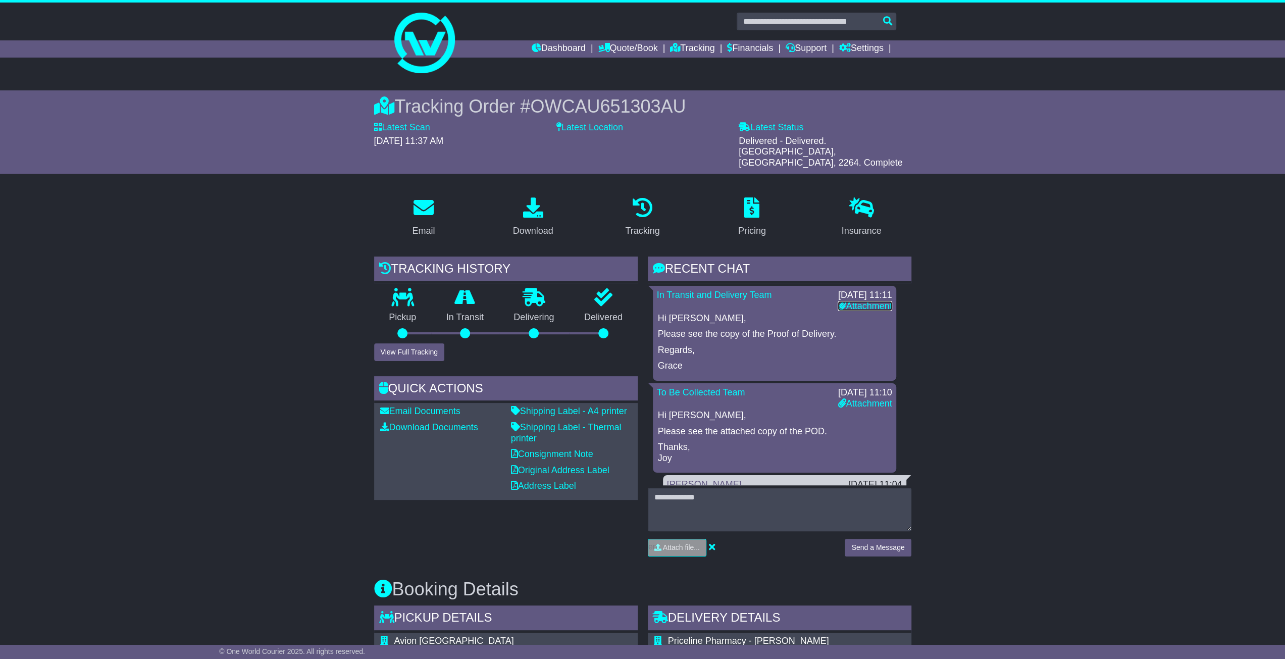
click at [878, 301] on link "Attachment" at bounding box center [865, 306] width 54 height 10
